Goal: Task Accomplishment & Management: Manage account settings

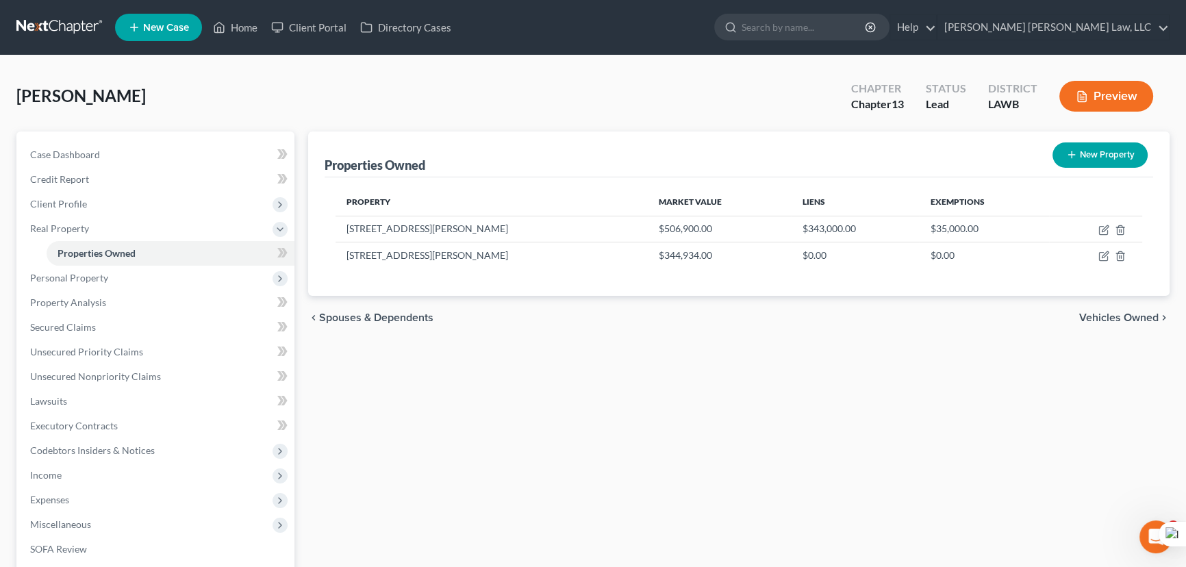
click at [63, 18] on link at bounding box center [60, 27] width 88 height 25
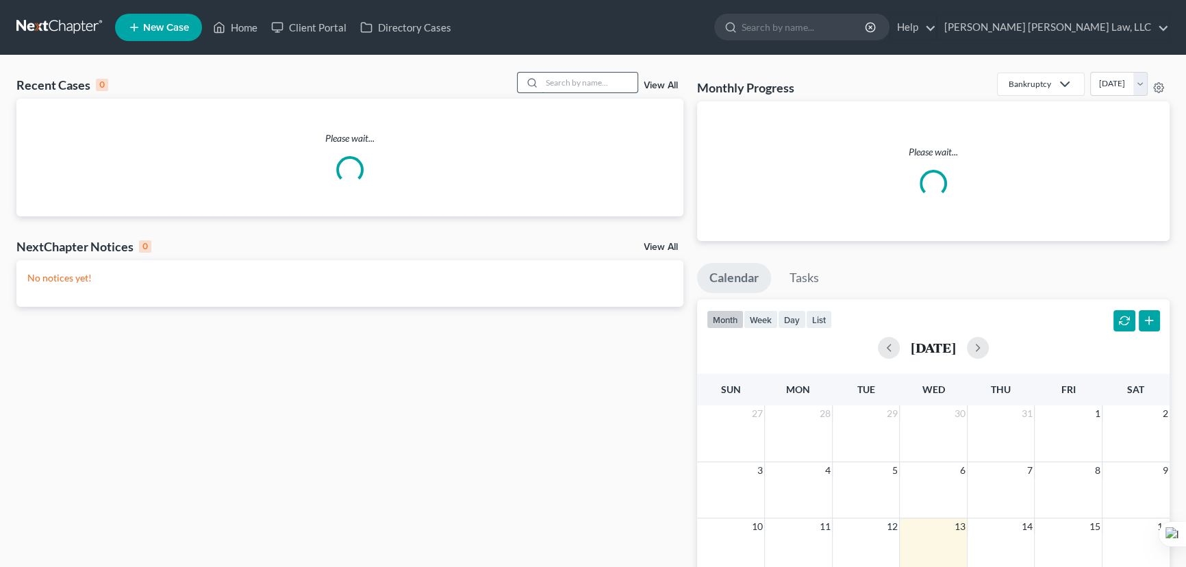
click at [592, 81] on input "search" at bounding box center [589, 83] width 96 height 20
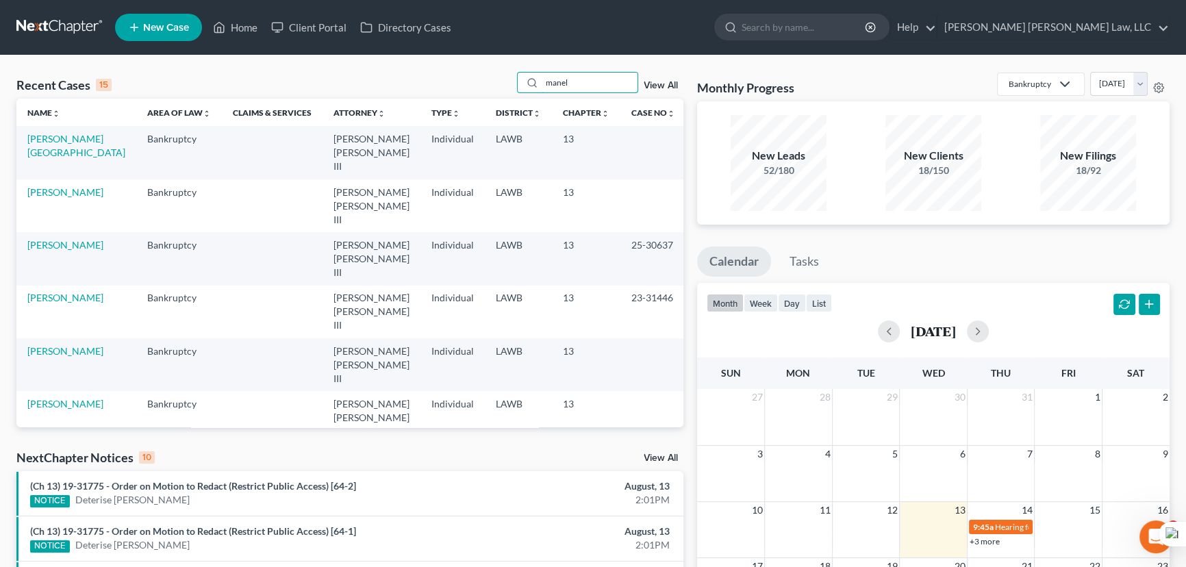
type input "[PERSON_NAME]"
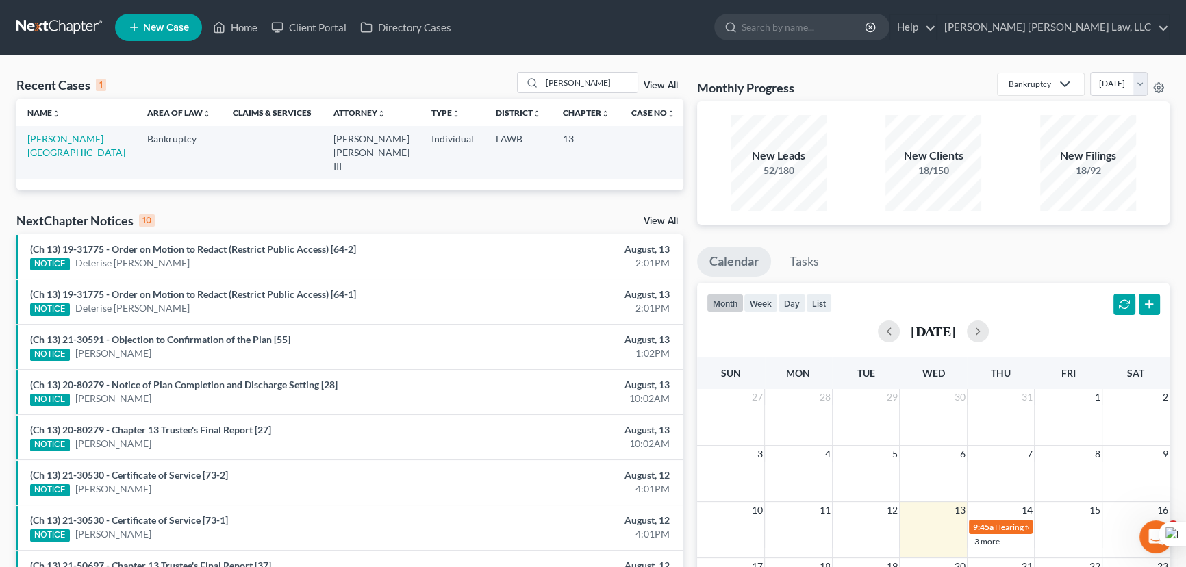
drag, startPoint x: 53, startPoint y: 131, endPoint x: 49, endPoint y: 148, distance: 17.6
click at [53, 137] on td "[PERSON_NAME][GEOGRAPHIC_DATA]" at bounding box center [76, 152] width 120 height 53
click at [49, 141] on link "[PERSON_NAME][GEOGRAPHIC_DATA]" at bounding box center [76, 145] width 98 height 25
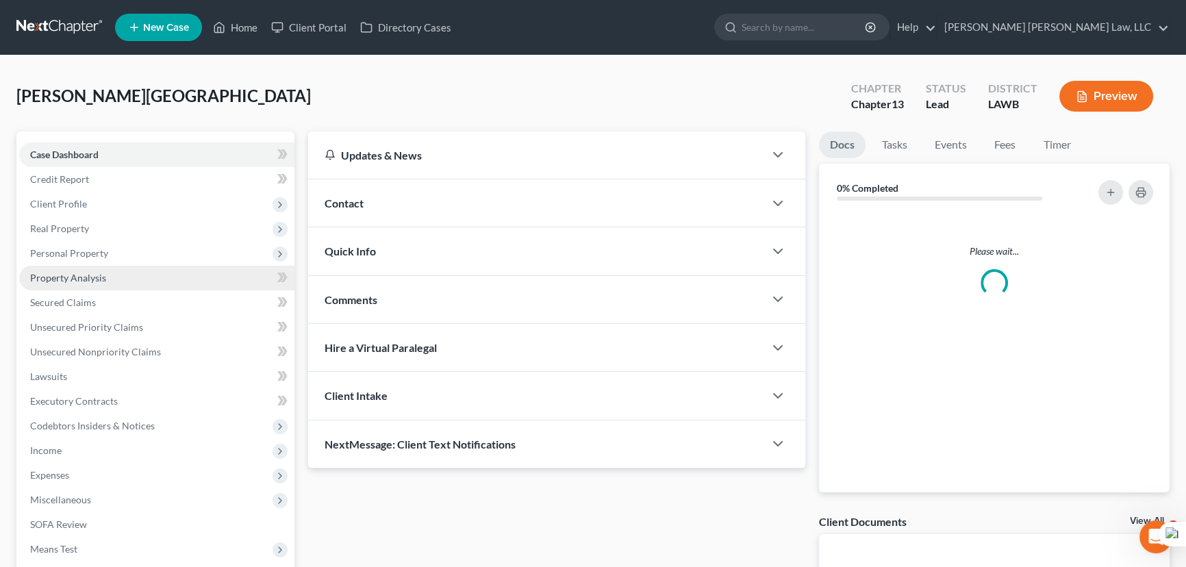
click at [110, 287] on link "Property Analysis" at bounding box center [156, 278] width 275 height 25
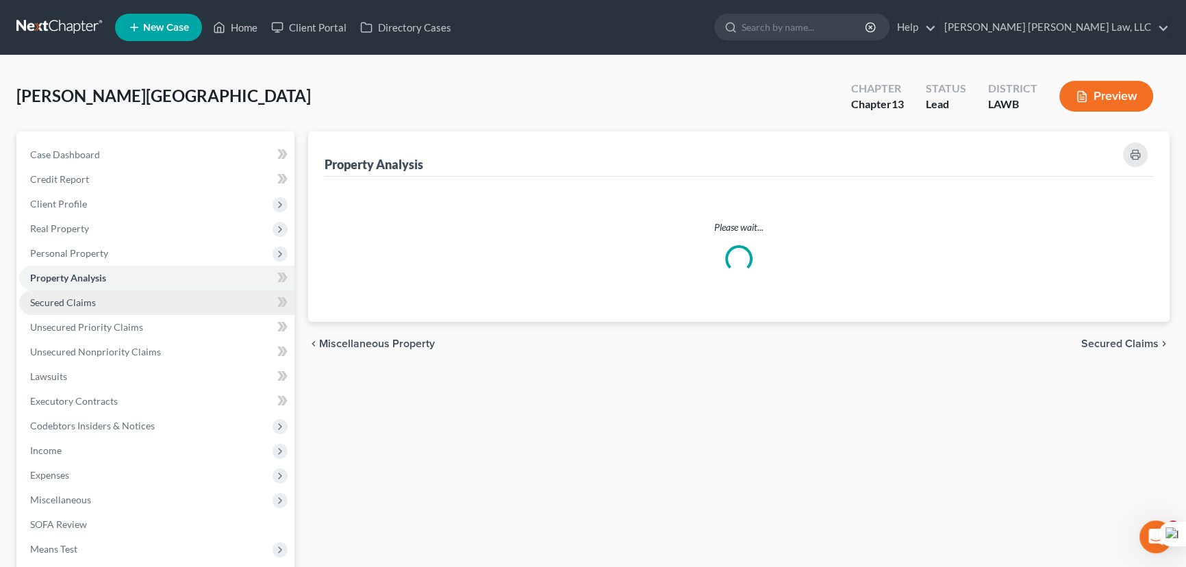
click at [105, 305] on link "Secured Claims" at bounding box center [156, 302] width 275 height 25
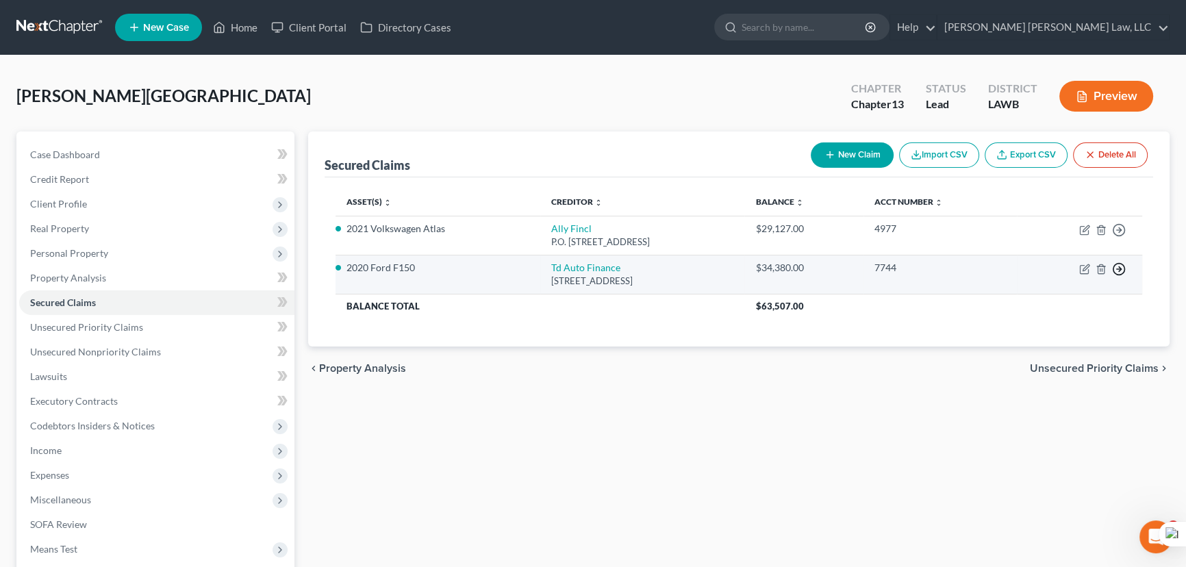
click at [1123, 237] on icon "button" at bounding box center [1119, 230] width 14 height 14
click at [1064, 304] on link "Move to F" at bounding box center [1056, 302] width 114 height 23
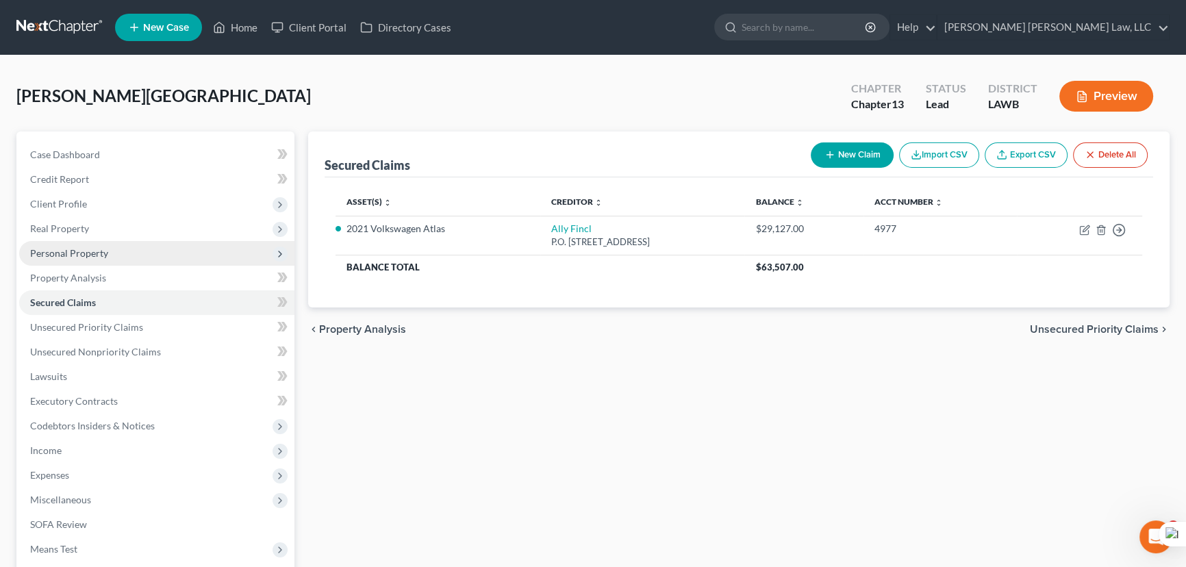
click at [166, 253] on span "Personal Property" at bounding box center [156, 253] width 275 height 25
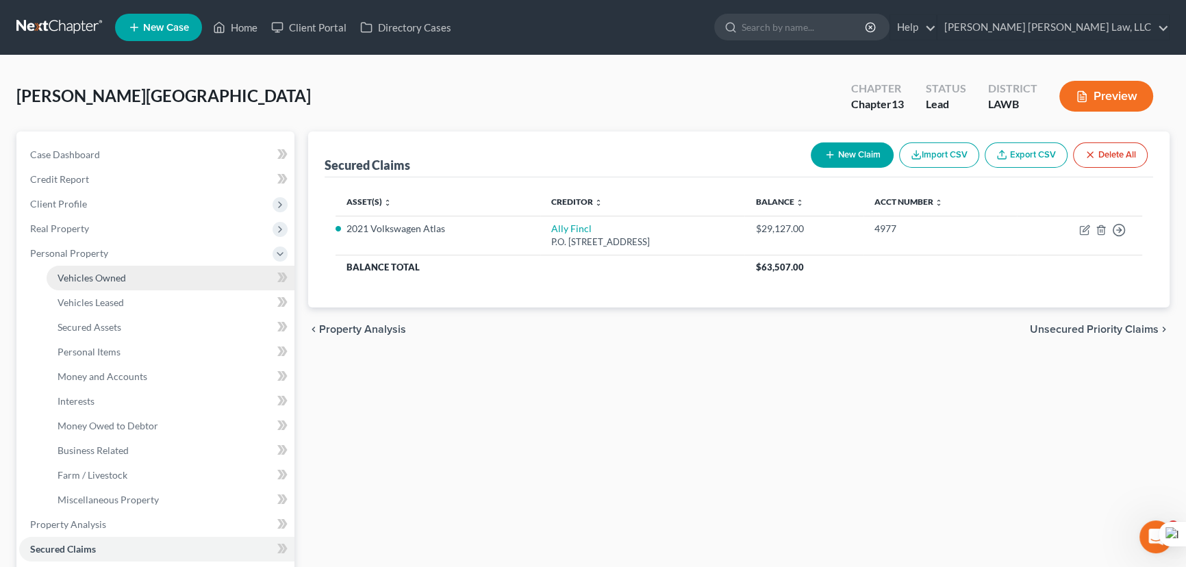
click at [167, 283] on link "Vehicles Owned" at bounding box center [171, 278] width 248 height 25
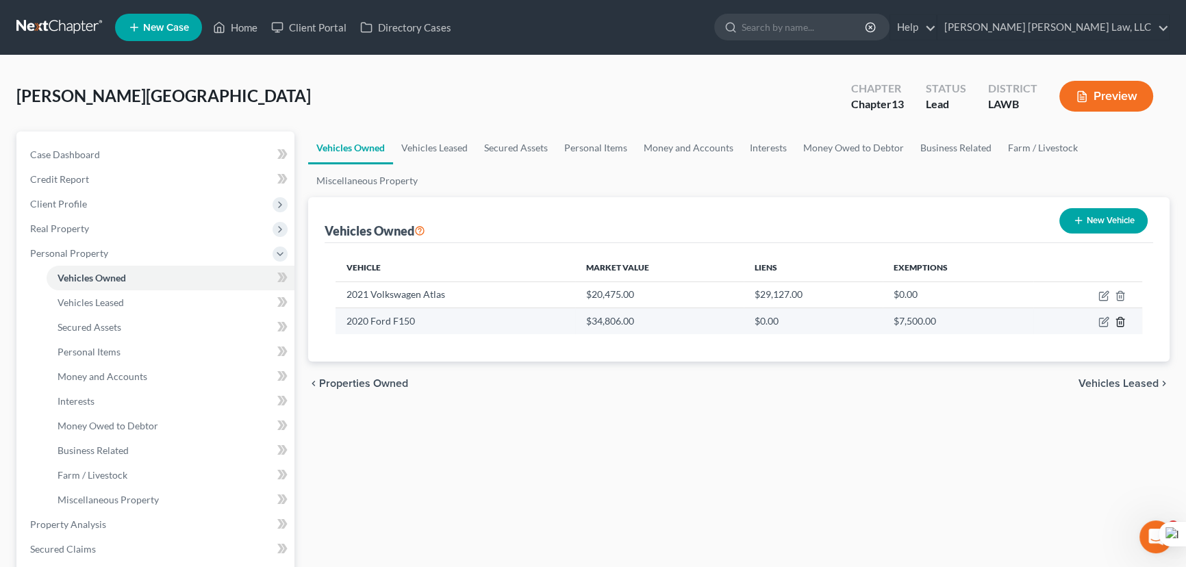
click at [1114, 319] on icon "button" at bounding box center [1119, 321] width 11 height 11
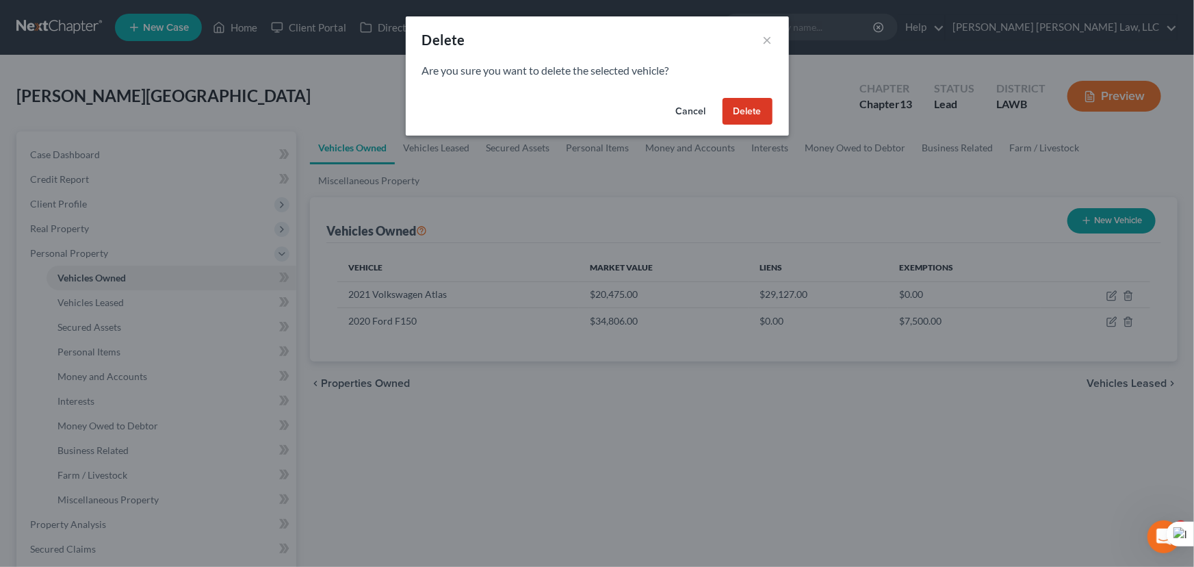
click at [746, 120] on button "Delete" at bounding box center [748, 111] width 50 height 27
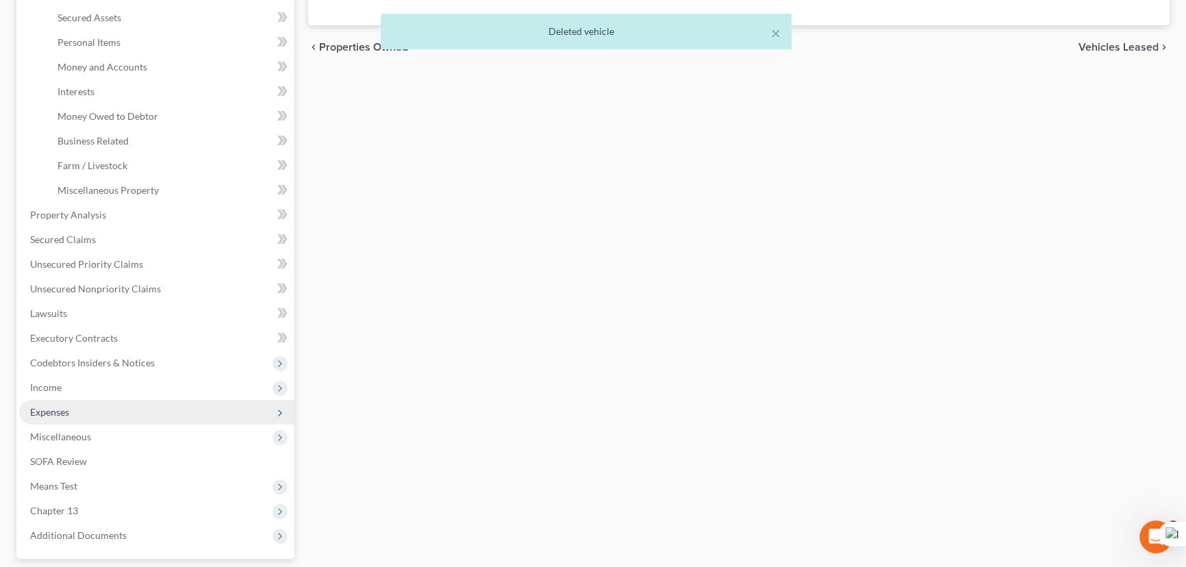
scroll to position [311, 0]
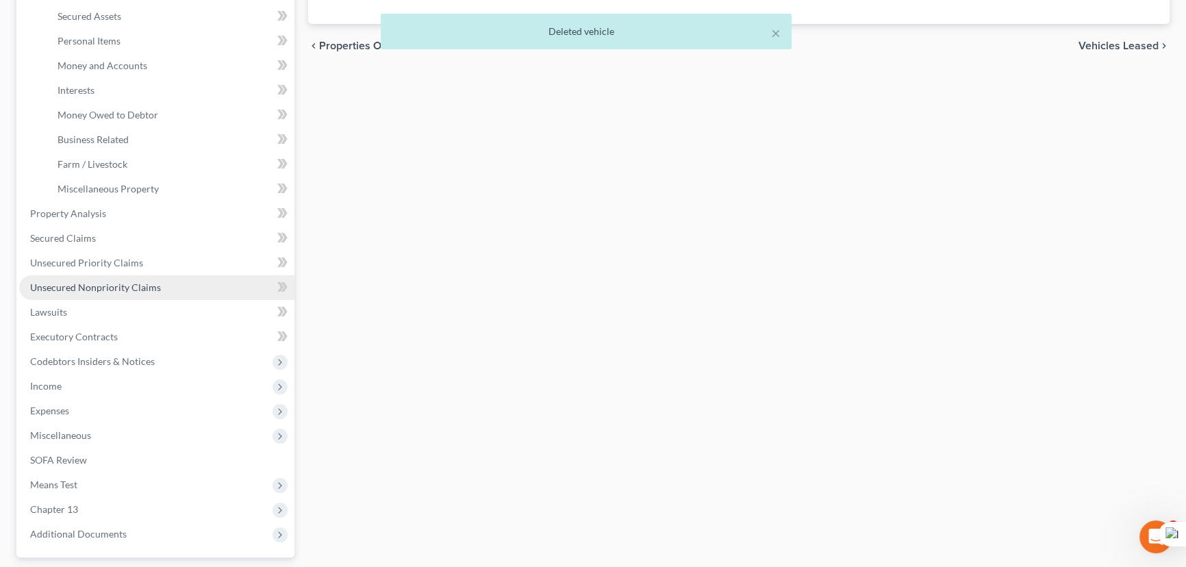
click at [141, 286] on span "Unsecured Nonpriority Claims" at bounding box center [95, 287] width 131 height 12
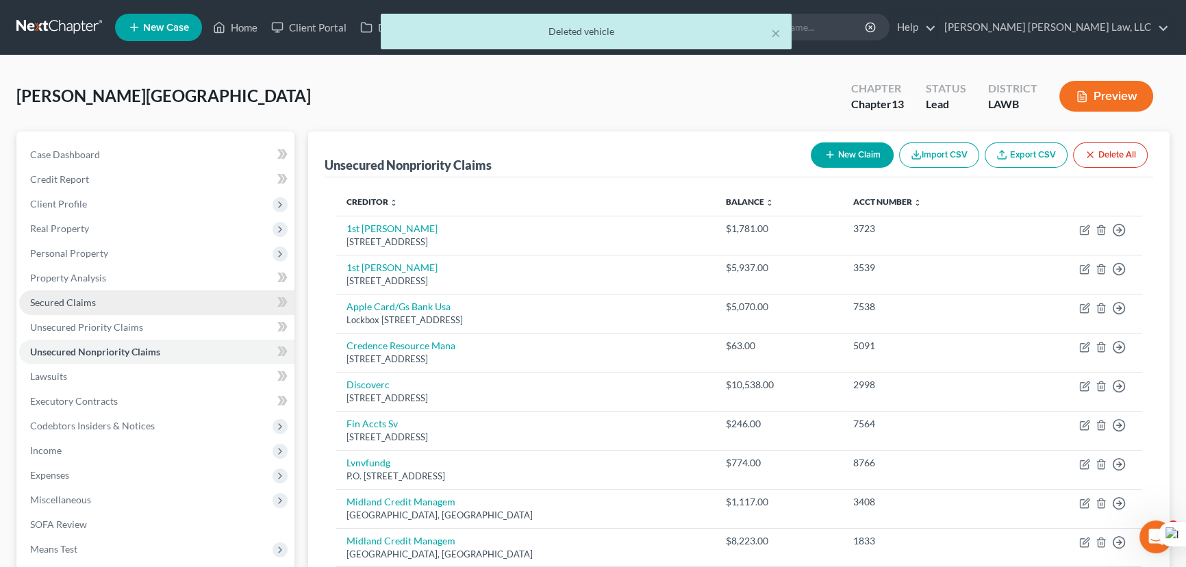
click at [155, 305] on link "Secured Claims" at bounding box center [156, 302] width 275 height 25
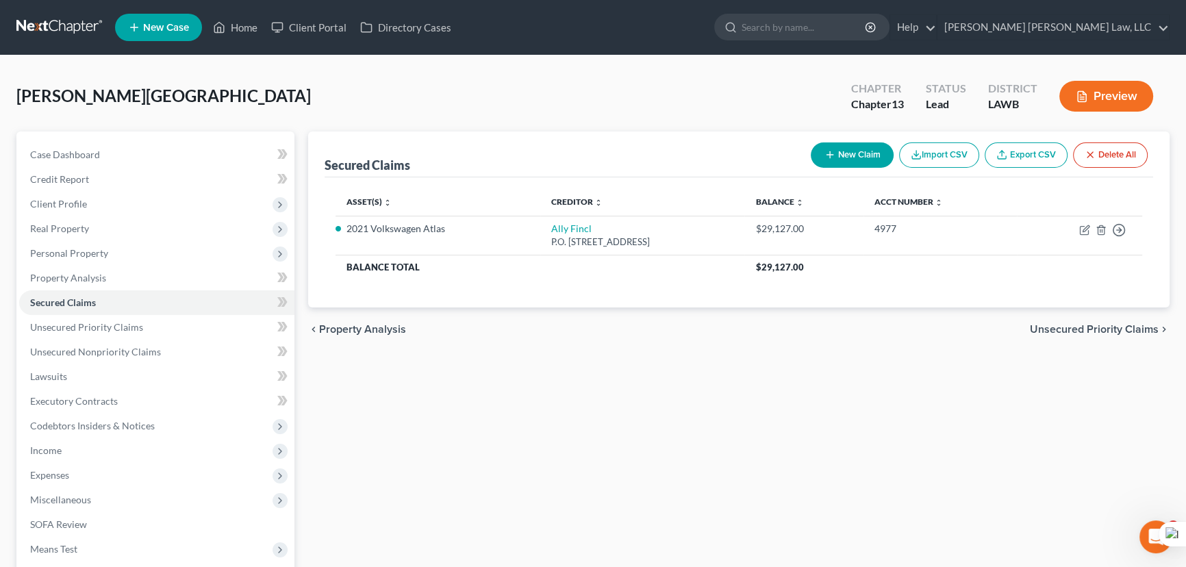
click at [47, 27] on link at bounding box center [60, 27] width 88 height 25
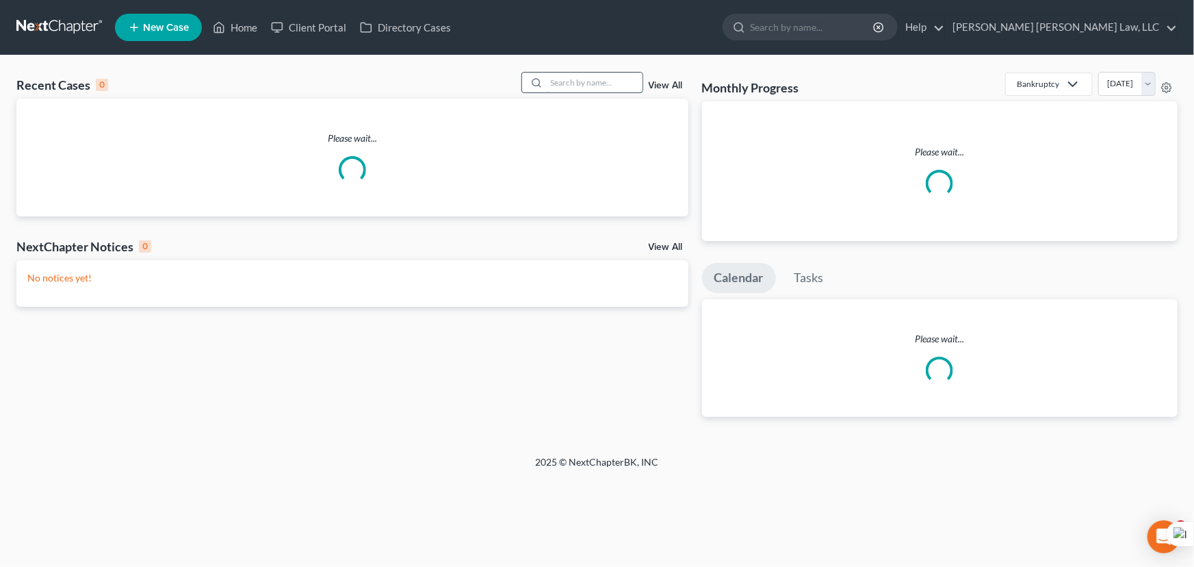
click at [561, 86] on input "search" at bounding box center [595, 83] width 96 height 20
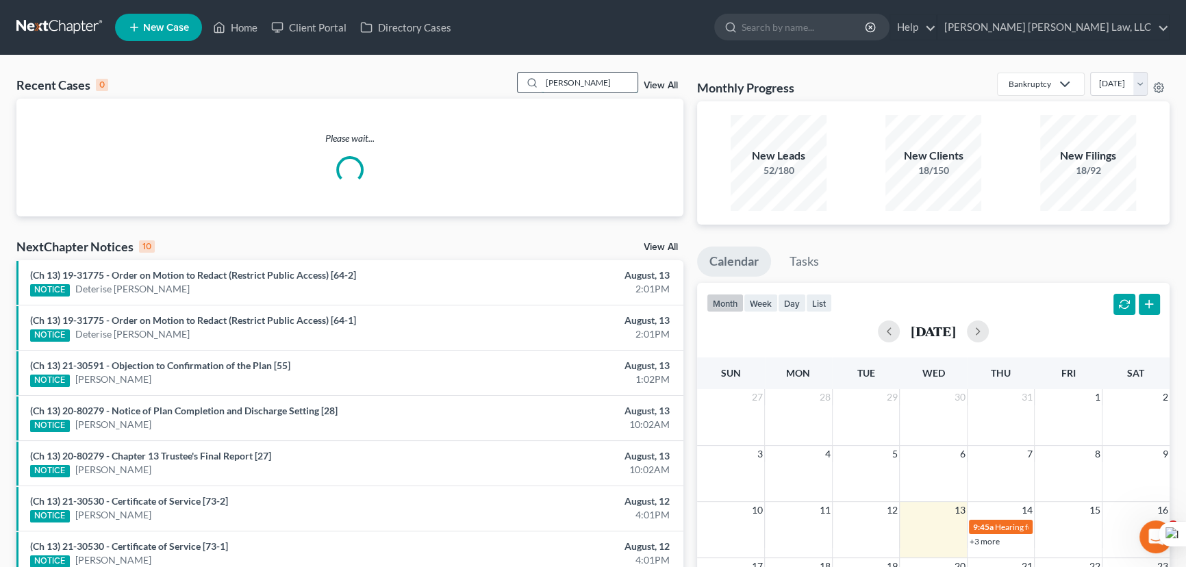
type input "pierce, martha"
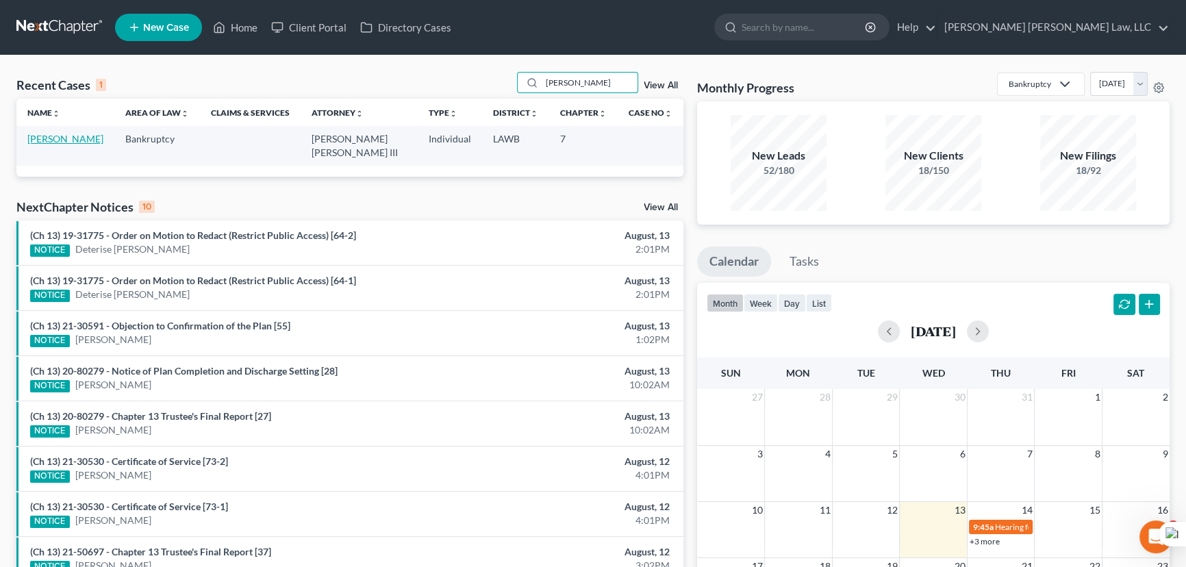
click at [83, 137] on link "Pierce, Martha" at bounding box center [65, 139] width 76 height 12
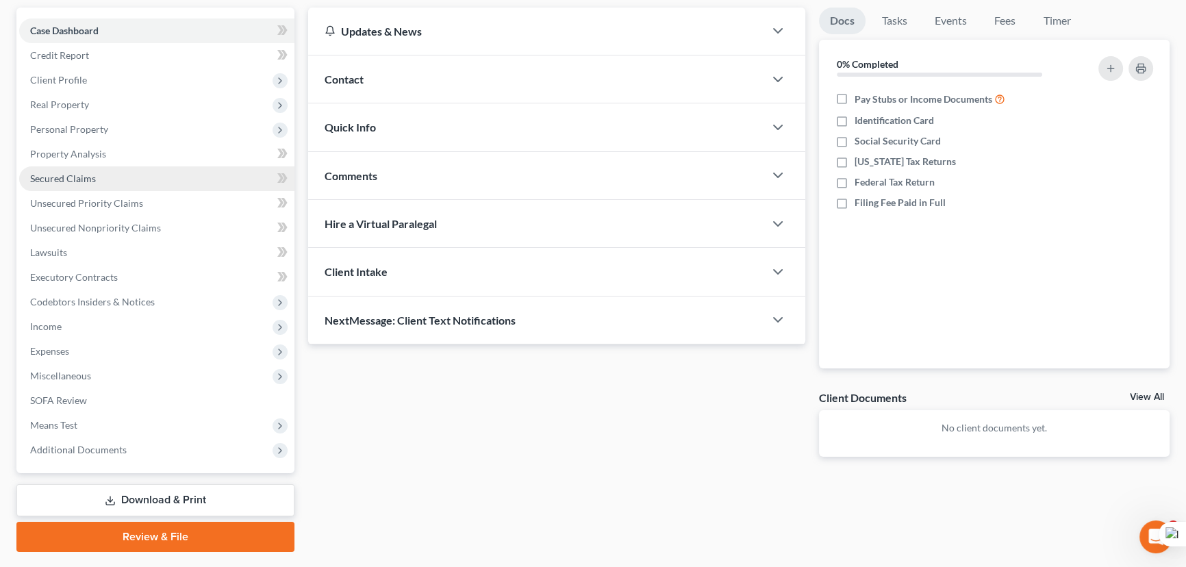
click at [101, 168] on link "Secured Claims" at bounding box center [156, 178] width 275 height 25
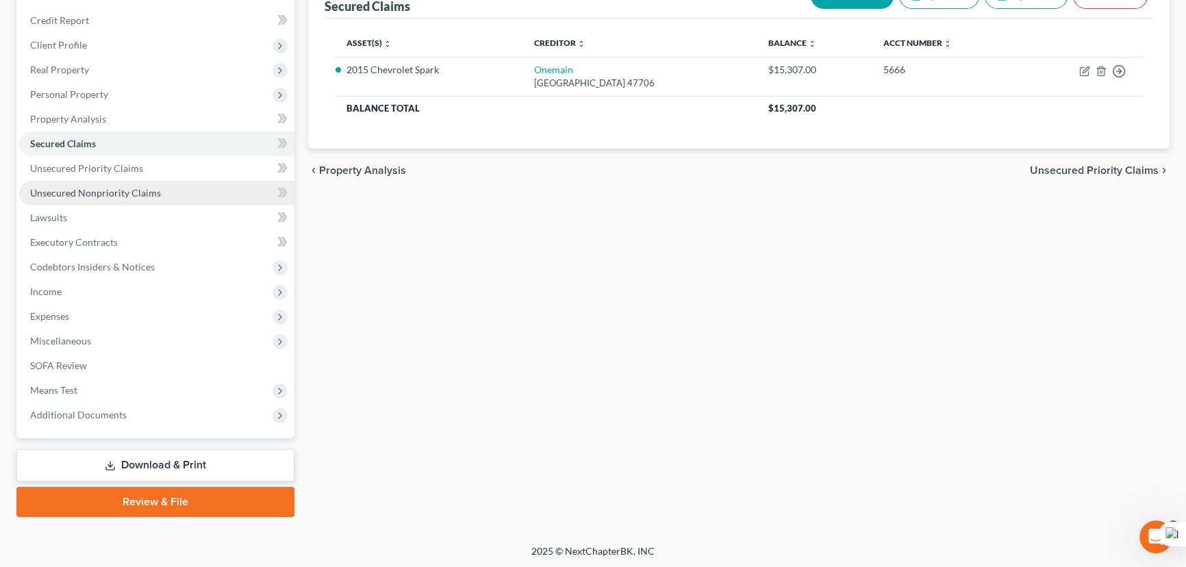
click at [162, 187] on link "Unsecured Nonpriority Claims" at bounding box center [156, 193] width 275 height 25
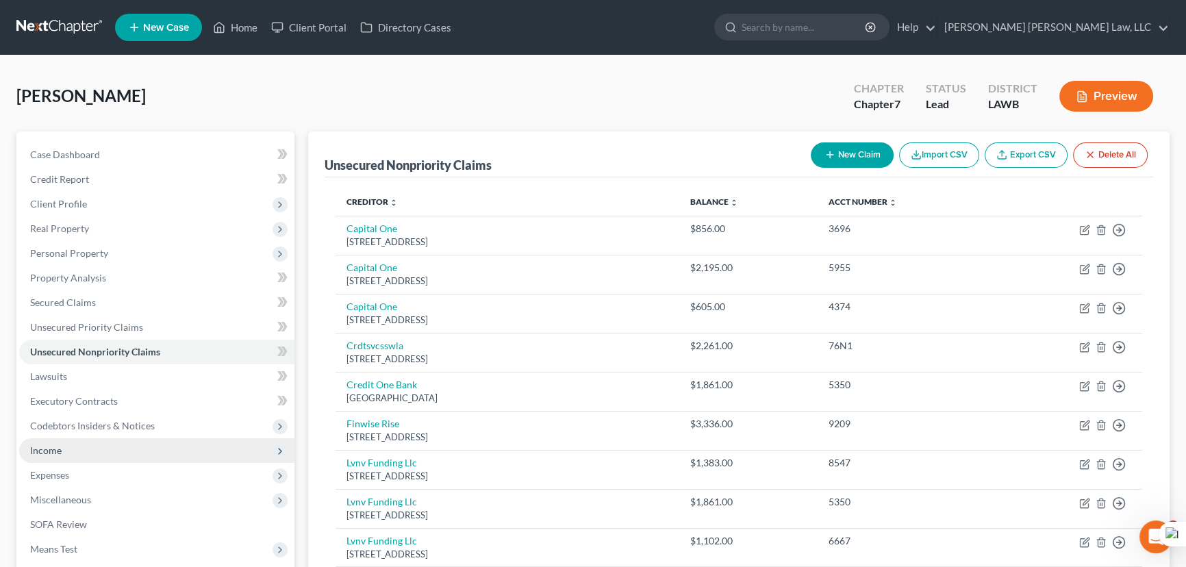
click at [81, 452] on span "Income" at bounding box center [156, 450] width 275 height 25
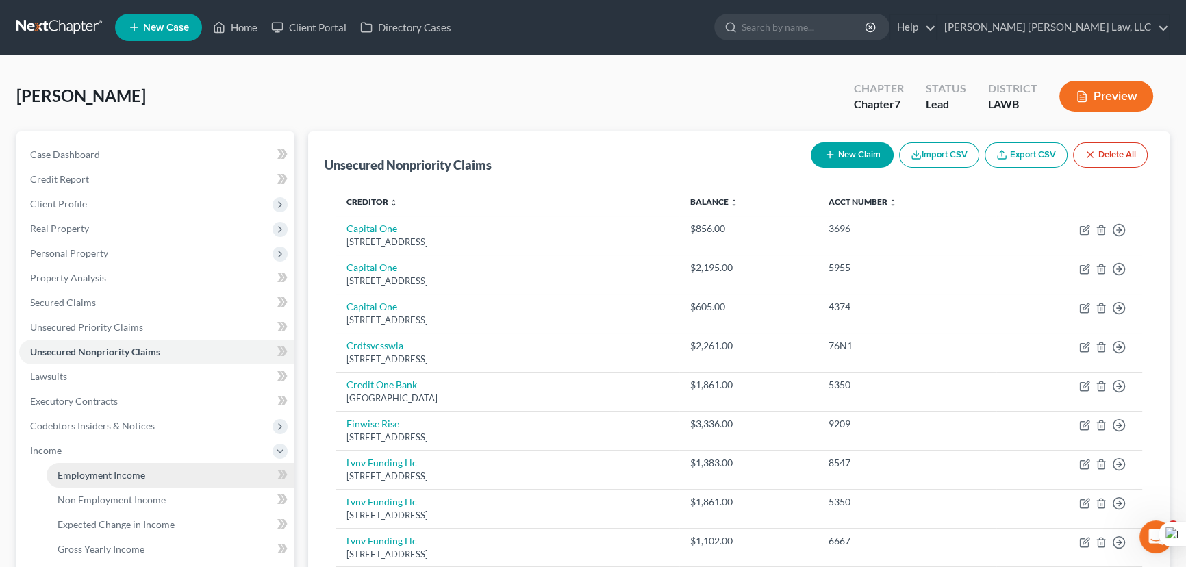
click at [86, 465] on link "Employment Income" at bounding box center [171, 475] width 248 height 25
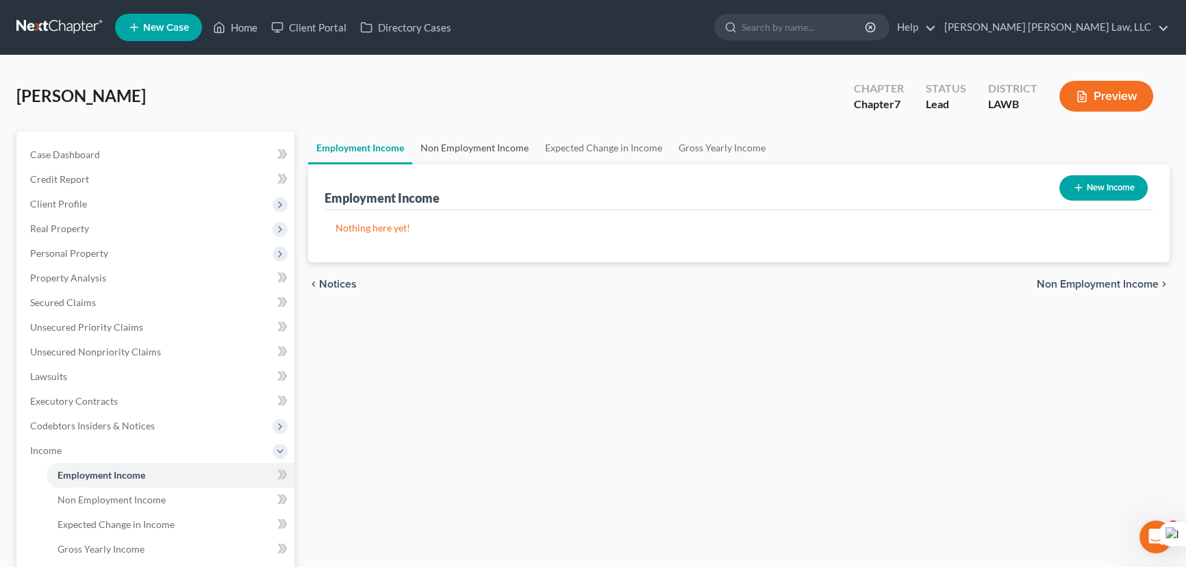
click at [458, 153] on link "Non Employment Income" at bounding box center [474, 147] width 125 height 33
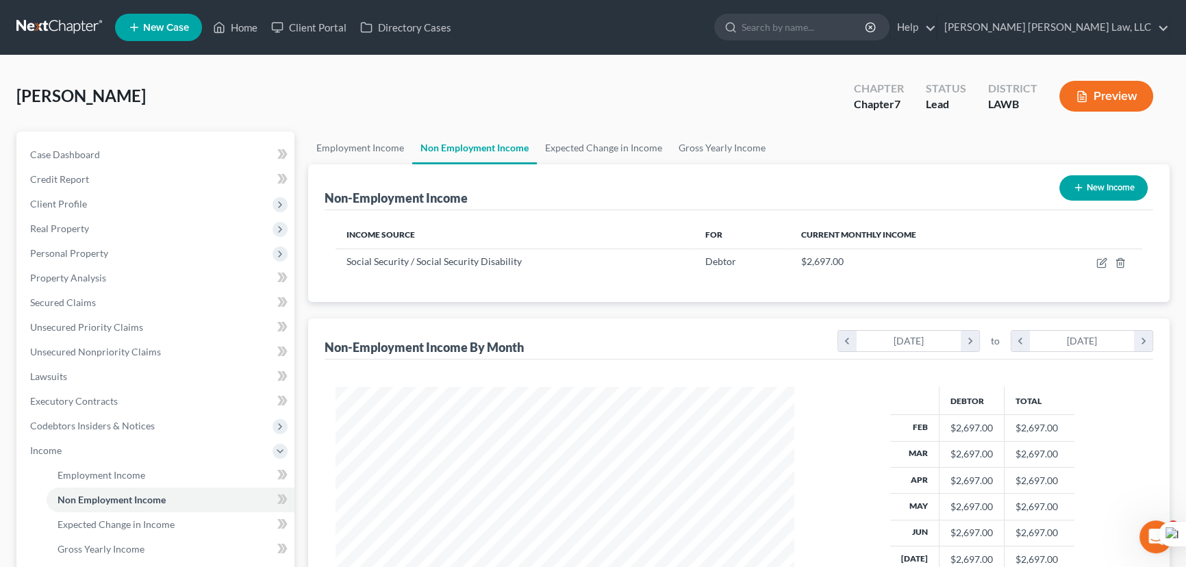
scroll to position [245, 486]
